Goal: Task Accomplishment & Management: Manage account settings

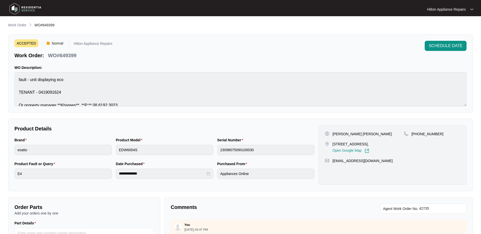
scroll to position [6, 0]
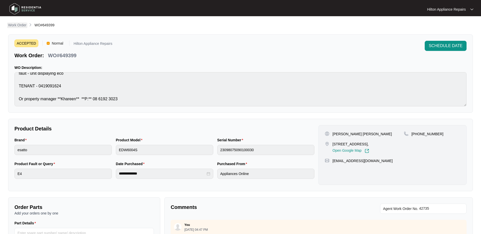
click at [16, 24] on p "Work Order" at bounding box center [17, 25] width 18 height 5
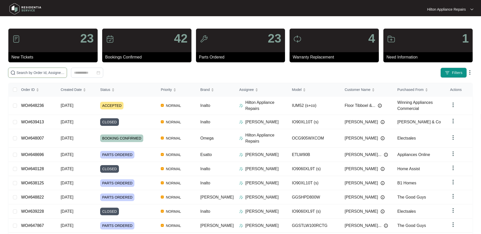
click at [29, 73] on input "text" at bounding box center [40, 73] width 48 height 6
paste input "649399"
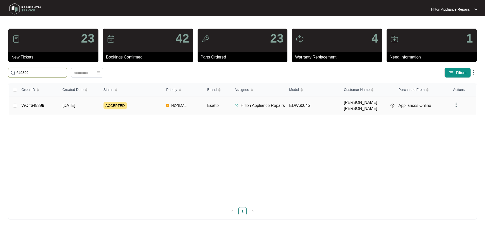
type input "649399"
click at [66, 104] on span "[DATE]" at bounding box center [68, 106] width 13 height 4
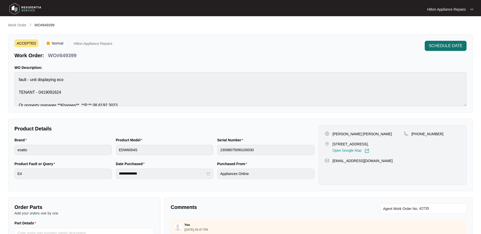
click at [439, 46] on span "SCHEDULE DATE" at bounding box center [446, 46] width 34 height 6
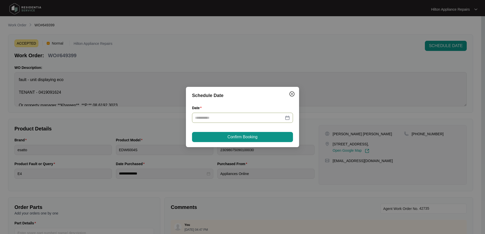
click at [287, 117] on div at bounding box center [242, 118] width 95 height 6
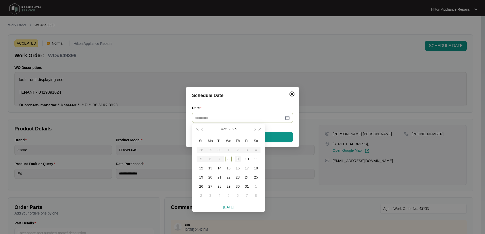
click at [237, 159] on div "9" at bounding box center [238, 159] width 6 height 6
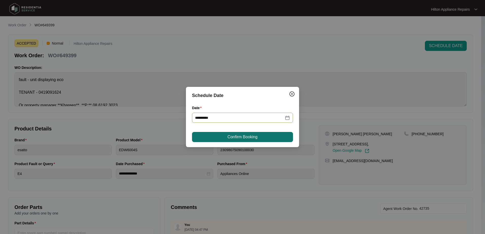
type input "**********"
click at [248, 134] on span "Confirm Booking" at bounding box center [243, 137] width 30 height 6
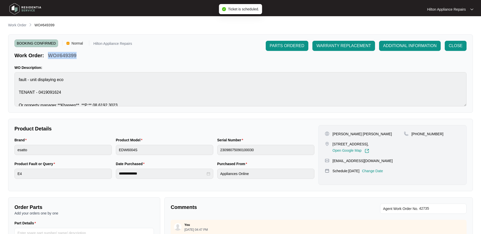
drag, startPoint x: 77, startPoint y: 56, endPoint x: 49, endPoint y: 55, distance: 28.2
click at [49, 55] on div "WO#649399" at bounding box center [62, 54] width 32 height 9
copy p "WO#649399"
click at [18, 24] on p "Work Order" at bounding box center [17, 25] width 18 height 5
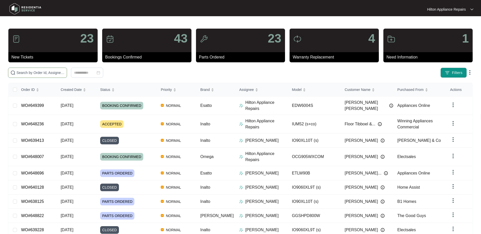
click at [28, 71] on input "text" at bounding box center [40, 73] width 48 height 6
paste input "WO#649399"
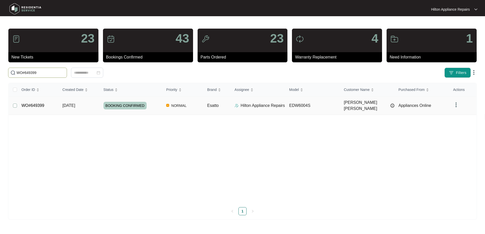
type input "WO#649399"
click at [102, 72] on span "Re-assign Selected Tickets" at bounding box center [99, 73] width 49 height 6
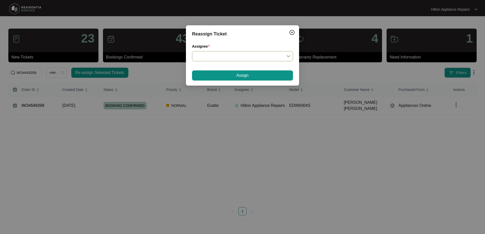
click at [289, 57] on input "Assignee" at bounding box center [242, 57] width 95 height 10
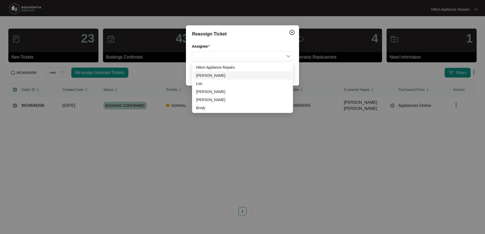
click at [210, 75] on div "[PERSON_NAME]" at bounding box center [242, 76] width 93 height 6
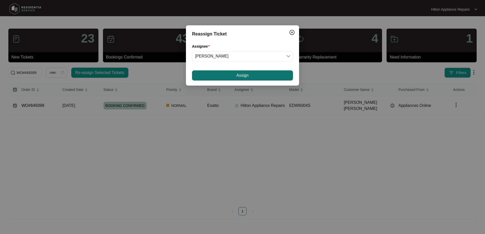
click at [221, 75] on button "Assign" at bounding box center [242, 76] width 101 height 10
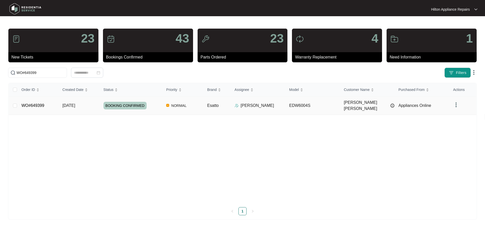
click at [40, 105] on div "Order ID Created Date Status Priority Brand Assignee Model Customer Name Purcha…" at bounding box center [243, 149] width 468 height 132
click at [73, 104] on span "[DATE]" at bounding box center [68, 106] width 13 height 4
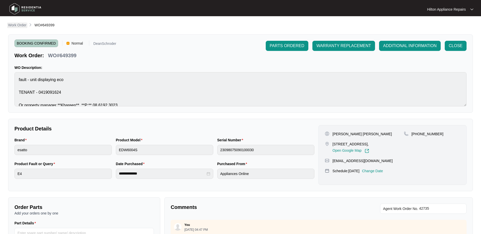
click at [15, 25] on p "Work Order" at bounding box center [17, 25] width 18 height 5
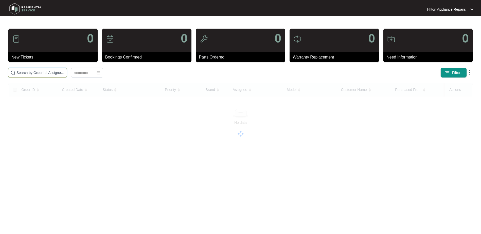
click at [35, 75] on input "text" at bounding box center [40, 73] width 48 height 6
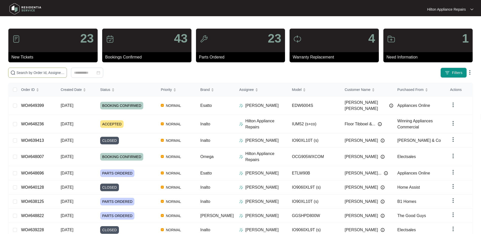
paste input "641303"
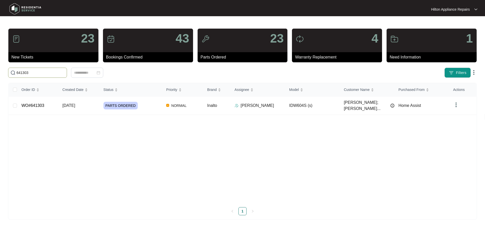
type input "641303"
click at [67, 104] on span "[DATE]" at bounding box center [68, 106] width 13 height 4
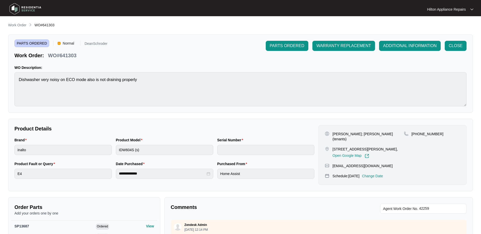
scroll to position [25, 0]
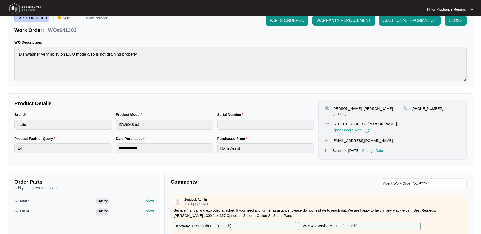
click at [380, 148] on p "Change Date" at bounding box center [372, 150] width 21 height 5
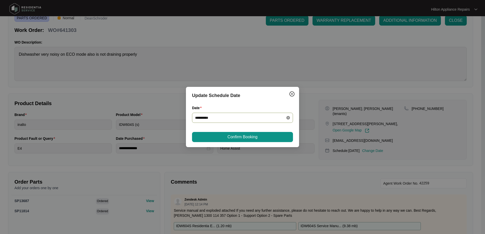
click at [287, 118] on icon "close-circle" at bounding box center [288, 118] width 4 height 4
click at [286, 117] on div at bounding box center [242, 118] width 95 height 6
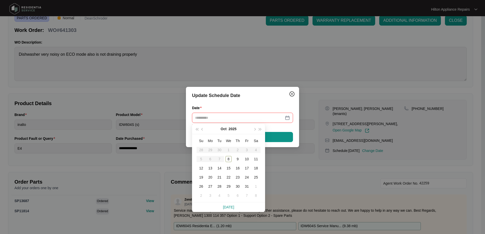
type input "**********"
click at [229, 168] on div "15" at bounding box center [229, 168] width 6 height 6
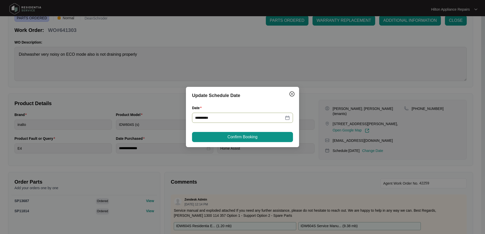
type input "**********"
click at [242, 139] on span "Confirm Booking" at bounding box center [243, 137] width 30 height 6
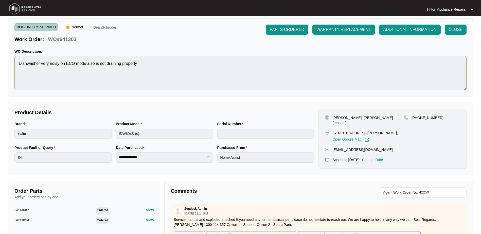
scroll to position [0, 0]
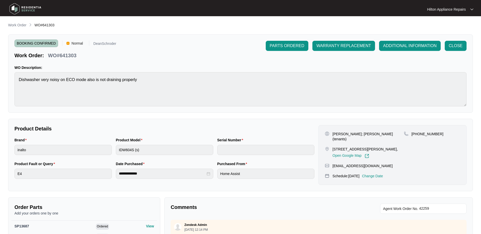
drag, startPoint x: 19, startPoint y: 24, endPoint x: 1, endPoint y: 30, distance: 19.3
click at [19, 24] on p "Work Order" at bounding box center [17, 25] width 18 height 5
